Goal: Task Accomplishment & Management: Manage account settings

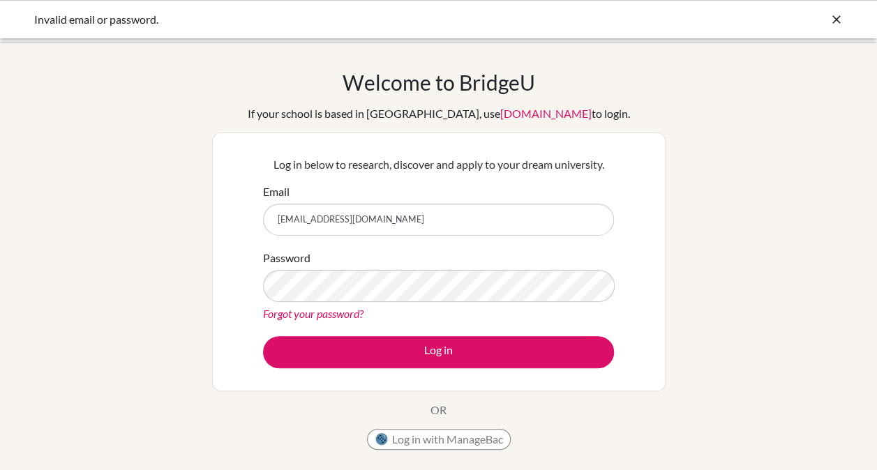
click at [508, 119] on link "[DOMAIN_NAME]" at bounding box center [545, 113] width 91 height 13
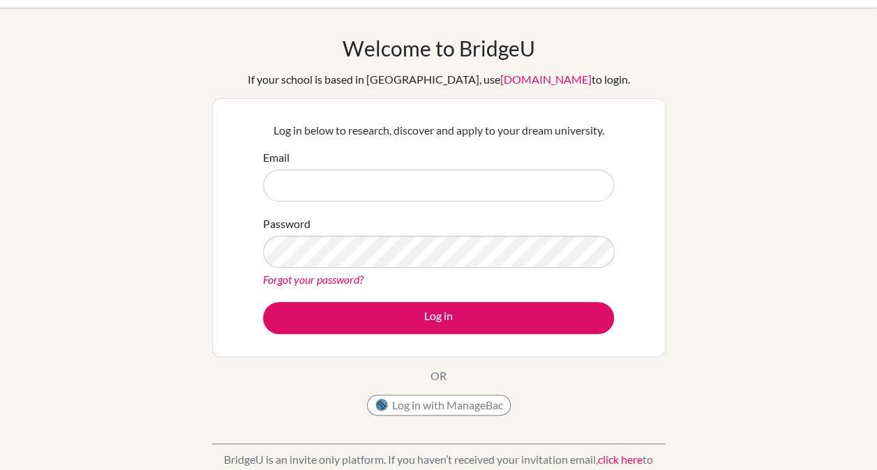
scroll to position [32, 0]
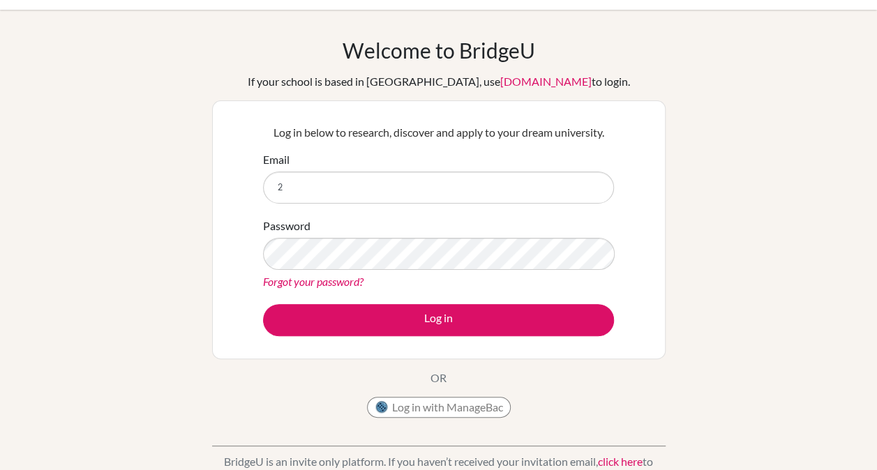
type input "[EMAIL_ADDRESS][DOMAIN_NAME]"
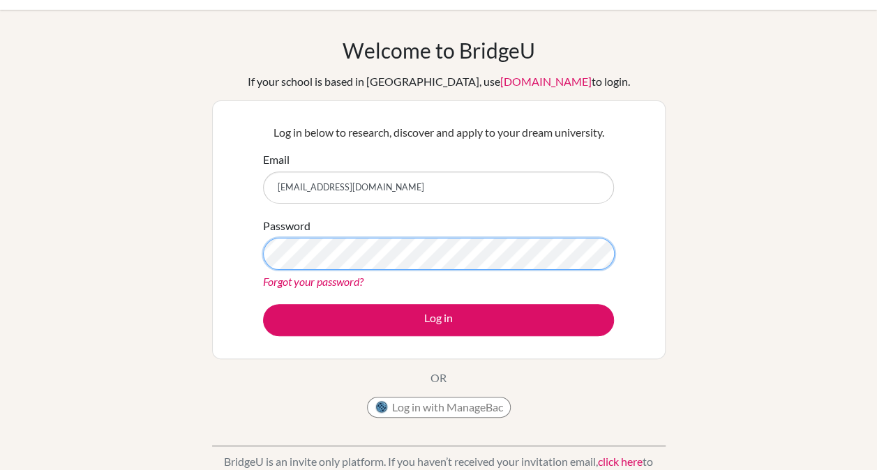
click at [263, 304] on button "Log in" at bounding box center [438, 320] width 351 height 32
